Goal: Use online tool/utility: Utilize a website feature to perform a specific function

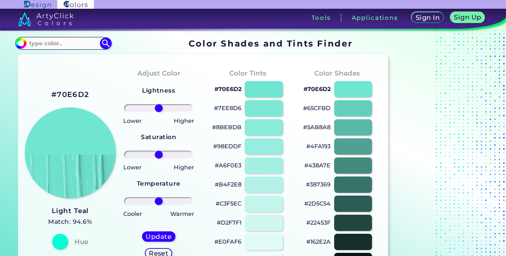
type input "~"
type input "#0079c8"
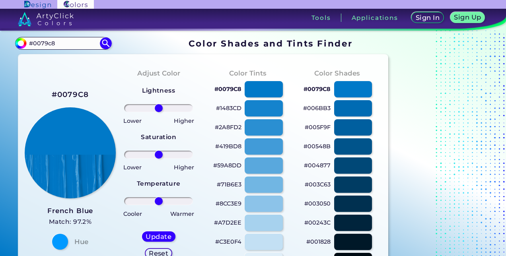
click at [63, 39] on section "#0079c8 #0079c8 Acadia ◉ Acid Green ◉ Aero Blue ◉ Alabaster ◉ Albescent White ◉…" at bounding box center [203, 44] width 377 height 16
click at [63, 39] on input "#0079c8" at bounding box center [63, 43] width 74 height 11
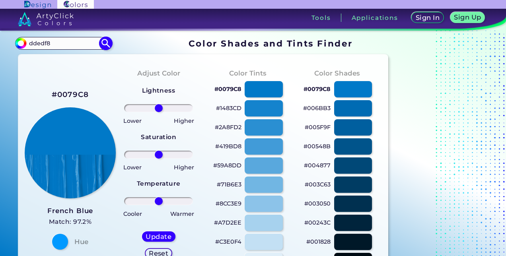
type input "ddedf8"
type input "#000000"
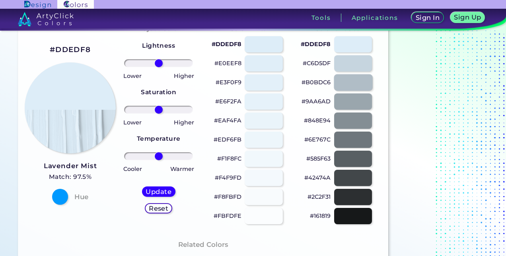
scroll to position [47, 0]
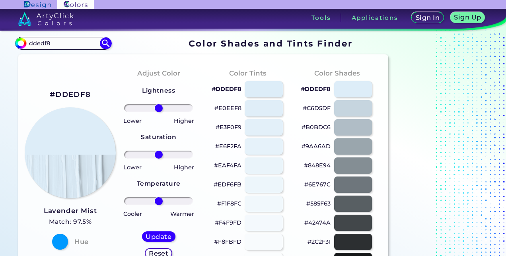
click at [41, 44] on input "ddedf8" at bounding box center [63, 43] width 74 height 11
type input "0079c8"
type input "#000000"
